Goal: Navigation & Orientation: Go to known website

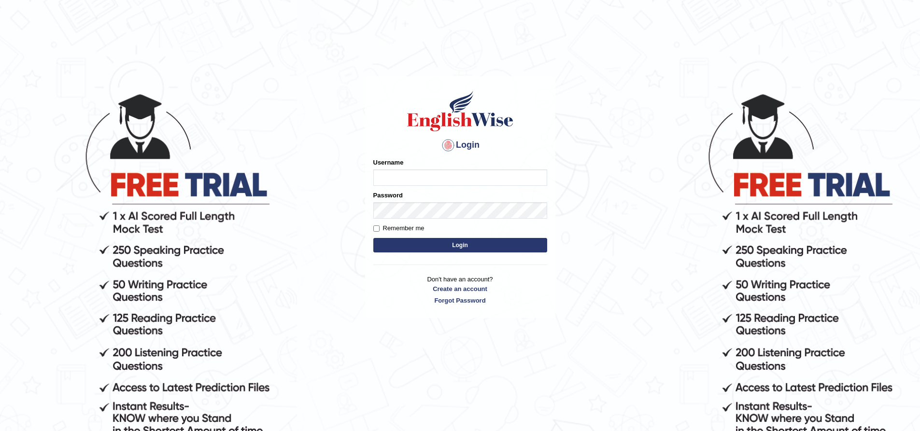
drag, startPoint x: 467, startPoint y: 194, endPoint x: 463, endPoint y: 197, distance: 5.1
click at [463, 197] on div "Password" at bounding box center [460, 205] width 174 height 28
